Goal: Task Accomplishment & Management: Manage account settings

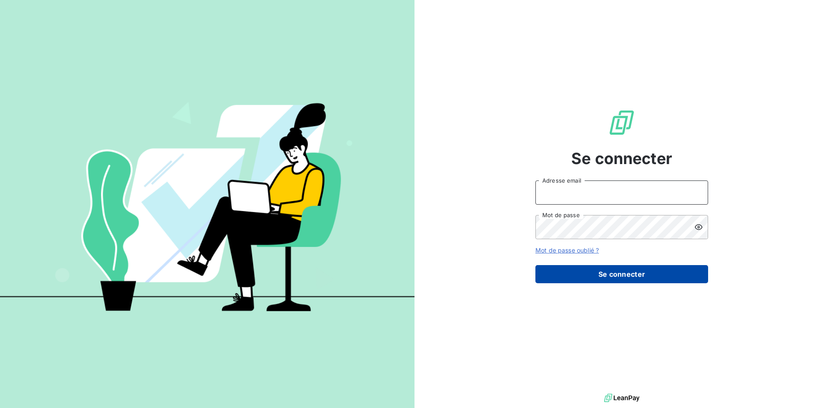
type input "[EMAIL_ADDRESS][DOMAIN_NAME]"
click at [670, 282] on button "Se connecter" at bounding box center [622, 274] width 173 height 18
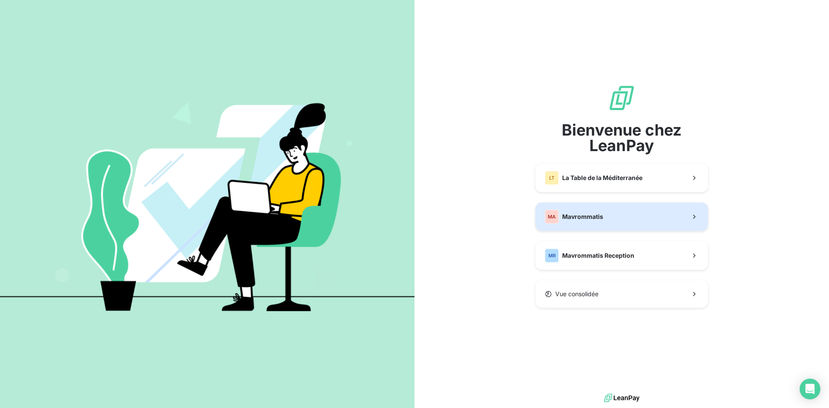
click at [619, 203] on button "MA Mavrommatis" at bounding box center [622, 217] width 173 height 29
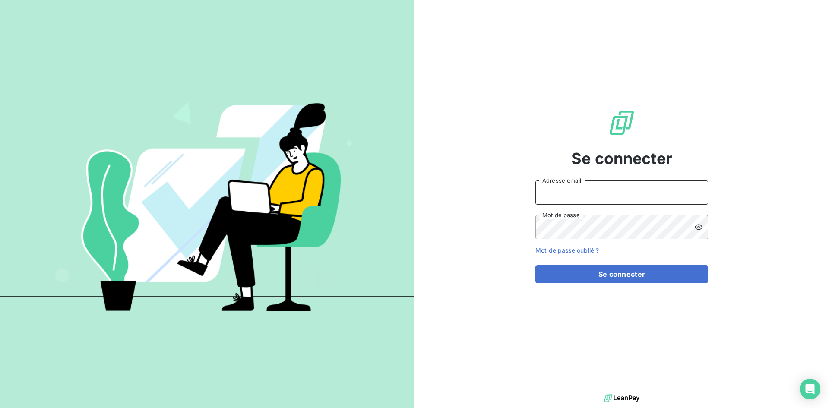
type input "[EMAIL_ADDRESS][DOMAIN_NAME]"
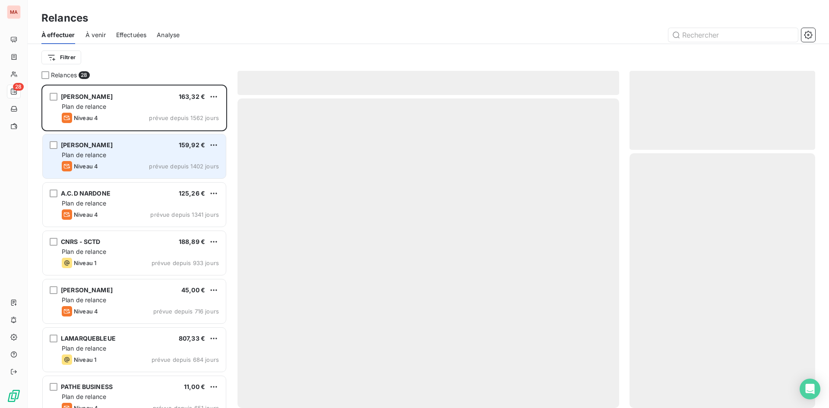
scroll to position [317, 179]
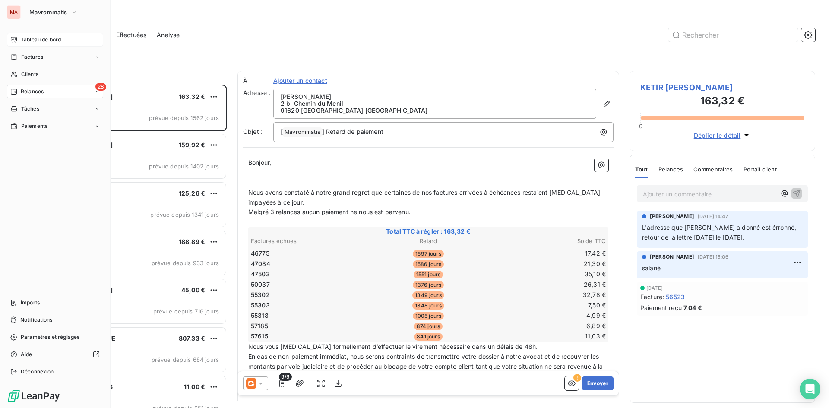
click at [39, 40] on span "Tableau de bord" at bounding box center [41, 40] width 40 height 8
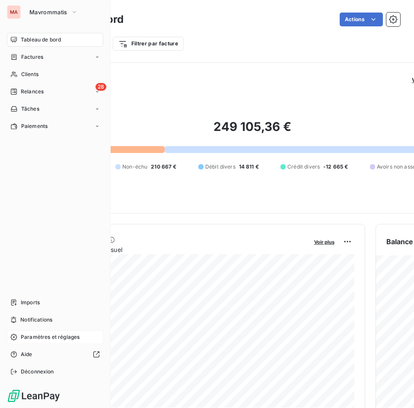
click at [40, 335] on span "Paramètres et réglages" at bounding box center [50, 337] width 59 height 8
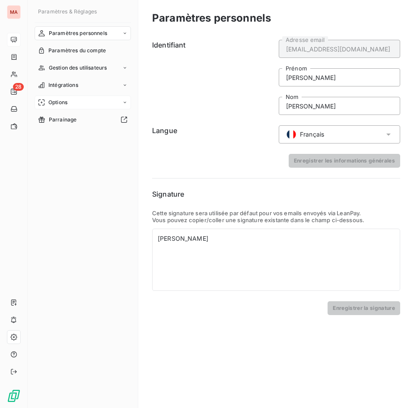
click at [79, 108] on div "Options" at bounding box center [83, 102] width 96 height 14
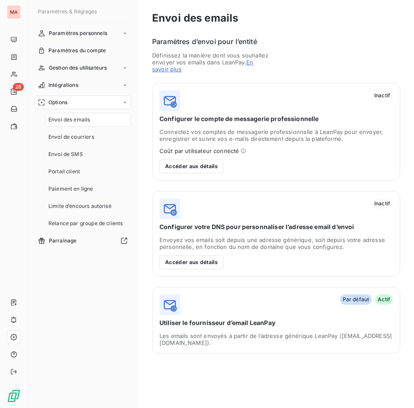
click at [89, 112] on div "Options Envoi des emails Envoi de courriers Envoi de SMS Portail client Paiemen…" at bounding box center [83, 162] width 96 height 135
click at [87, 119] on span "Envoi des emails" at bounding box center [68, 120] width 41 height 8
click at [209, 165] on button "Accéder aux détails" at bounding box center [191, 166] width 64 height 14
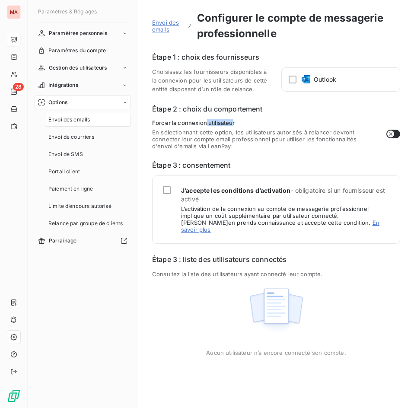
drag, startPoint x: 206, startPoint y: 125, endPoint x: 230, endPoint y: 127, distance: 23.9
click at [233, 127] on div "Forcer la connexion utilisateur En sélectionnant cette option, les utilisateurs…" at bounding box center [264, 134] width 224 height 30
drag, startPoint x: 206, startPoint y: 129, endPoint x: 351, endPoint y: 134, distance: 145.2
click at [351, 134] on span "En sélectionnant cette option, les utilisateurs autorisés à relancer devront co…" at bounding box center [264, 139] width 224 height 21
drag, startPoint x: 205, startPoint y: 141, endPoint x: 269, endPoint y: 141, distance: 64.4
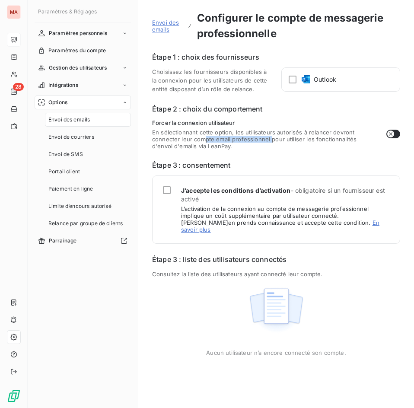
click at [269, 141] on span "En sélectionnant cette option, les utilisateurs autorisés à relancer devront co…" at bounding box center [264, 139] width 224 height 21
click at [321, 225] on link "En savoir plus" at bounding box center [280, 226] width 198 height 14
click at [241, 117] on section "Étape 2 : choix du comportement Forcer la connexion utilisateur En sélectionnan…" at bounding box center [276, 127] width 248 height 46
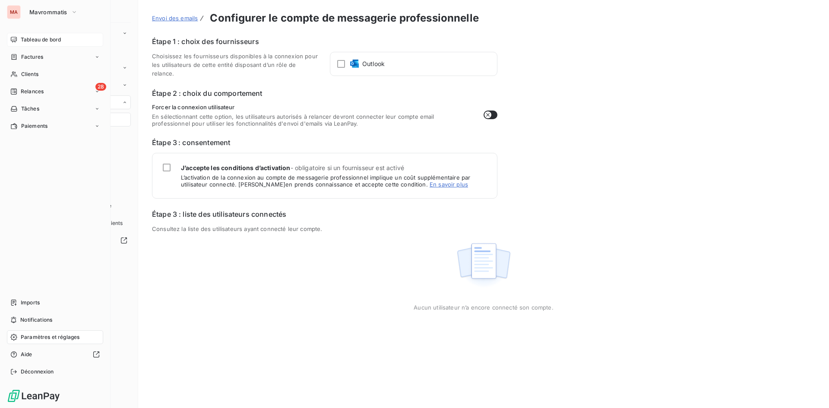
click at [25, 42] on span "Tableau de bord" at bounding box center [41, 40] width 40 height 8
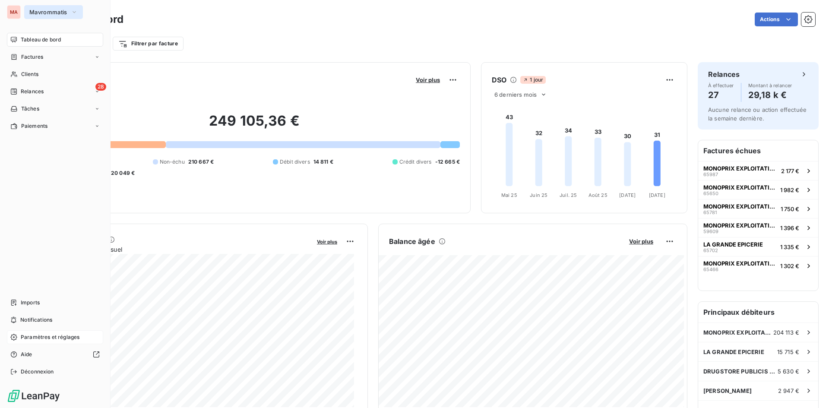
click at [44, 7] on button "Mavrommatis" at bounding box center [53, 12] width 59 height 14
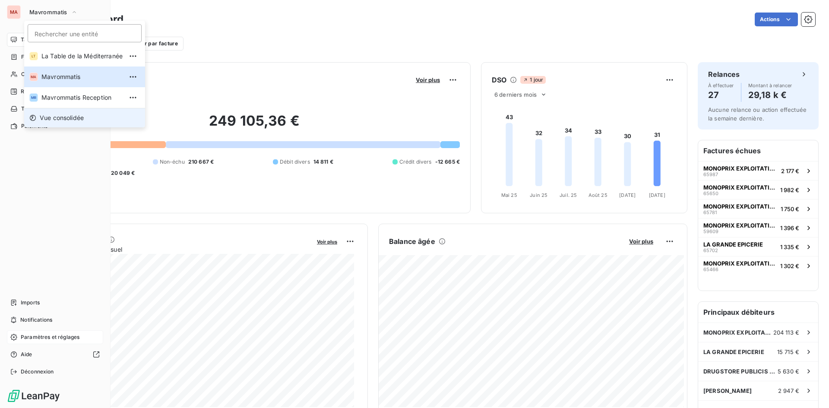
click at [70, 111] on li "Vue consolidée" at bounding box center [84, 117] width 121 height 19
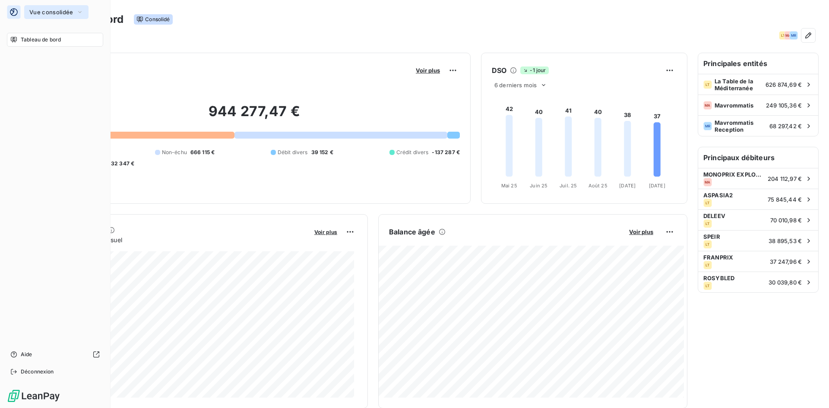
click at [77, 15] on button "Vue consolidée" at bounding box center [56, 12] width 64 height 14
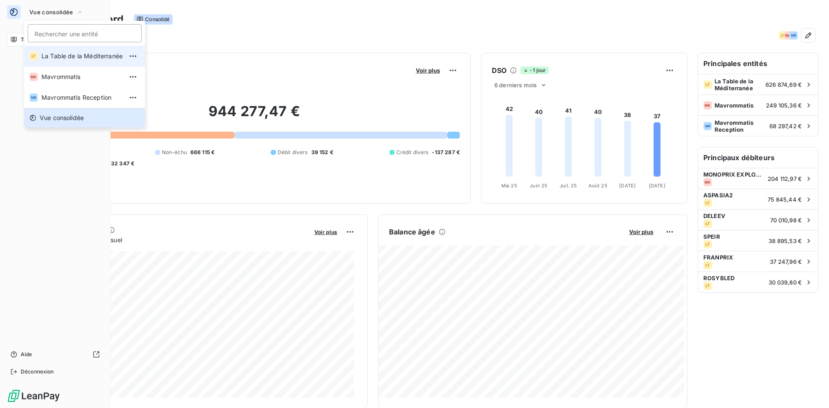
click at [74, 54] on span "La Table de la Méditerranée" at bounding box center [81, 56] width 81 height 9
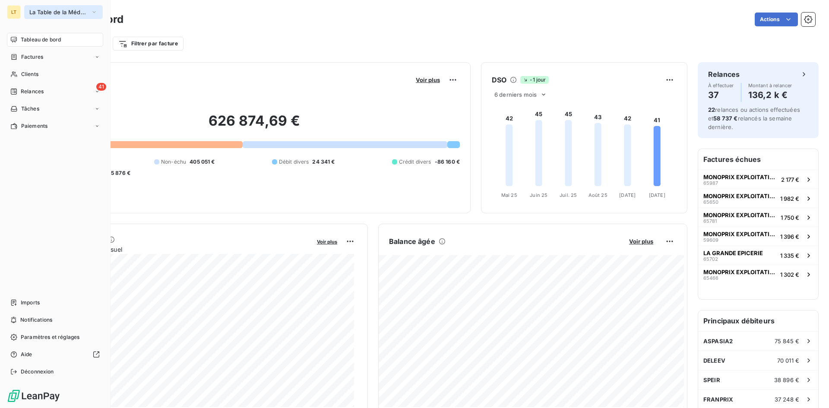
click at [71, 15] on span "La Table de la Méditerranée" at bounding box center [58, 12] width 58 height 7
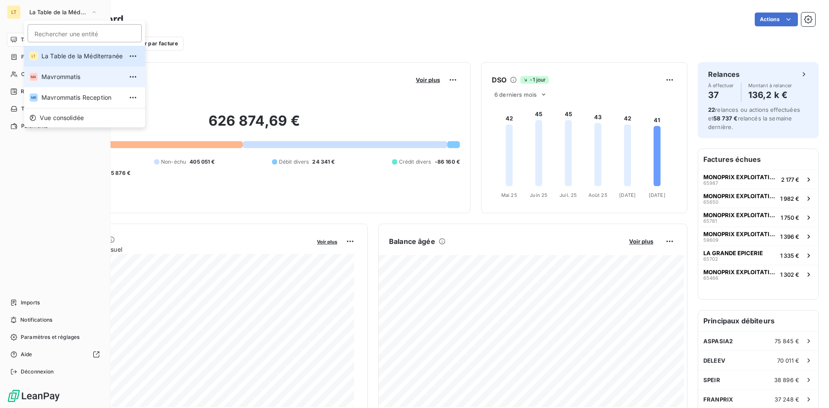
click at [66, 73] on span "Mavrommatis" at bounding box center [81, 77] width 81 height 9
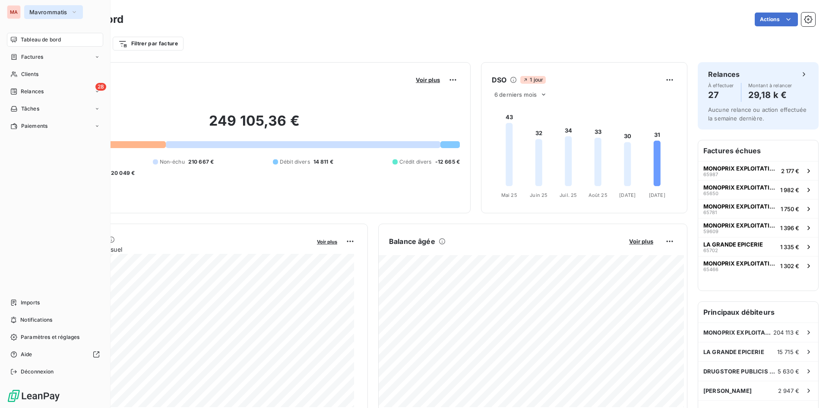
click at [57, 12] on span "Mavrommatis" at bounding box center [48, 12] width 38 height 7
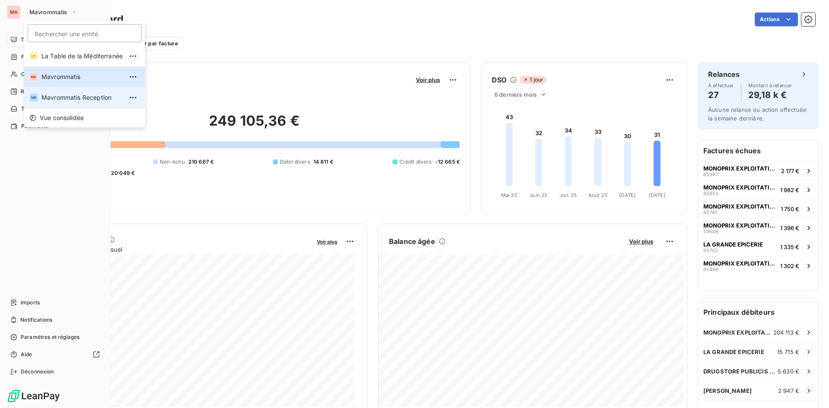
click at [73, 97] on span "Mavrommatis Reception" at bounding box center [81, 97] width 81 height 9
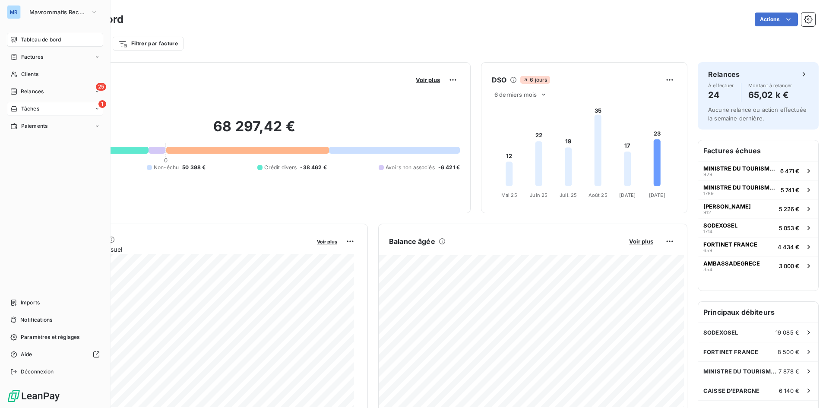
click at [32, 109] on span "Tâches" at bounding box center [30, 109] width 18 height 8
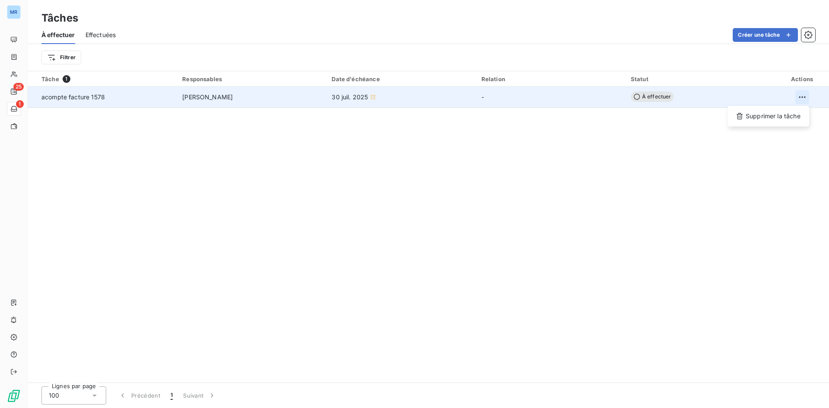
click at [804, 95] on html "MR 25 1 Tâches À effectuer Effectuées Créer une tâche Filtrer Tâche 1 Responsab…" at bounding box center [414, 204] width 829 height 408
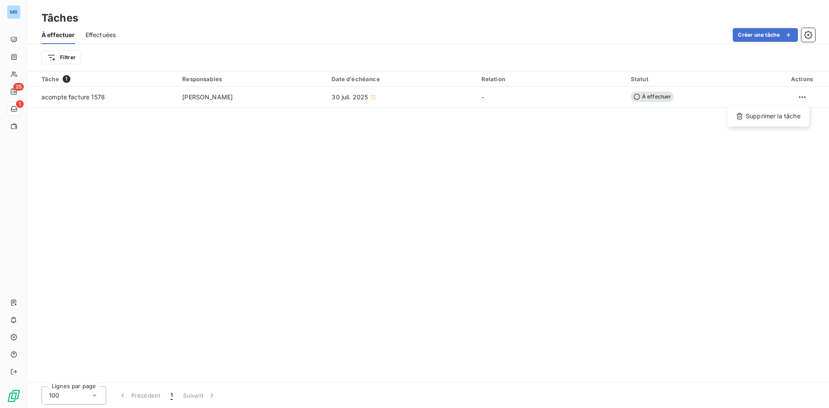
click at [446, 136] on html "MR 25 1 Tâches À effectuer Effectuées Créer une tâche Filtrer Tâche 1 Responsab…" at bounding box center [414, 204] width 829 height 408
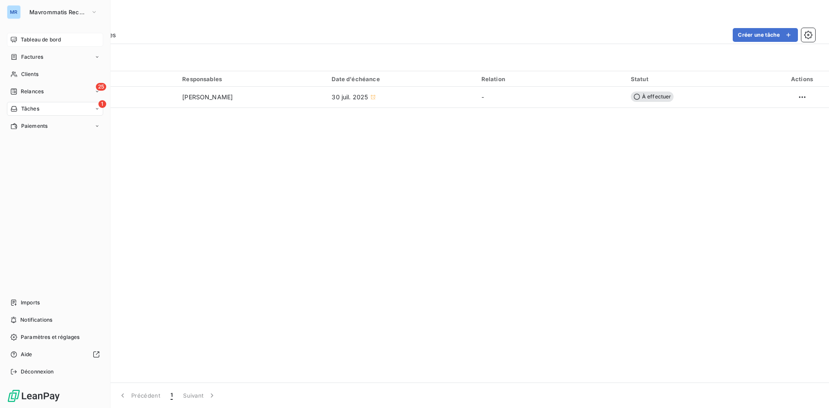
click at [32, 42] on span "Tableau de bord" at bounding box center [41, 40] width 40 height 8
